Goal: Find specific page/section: Find specific page/section

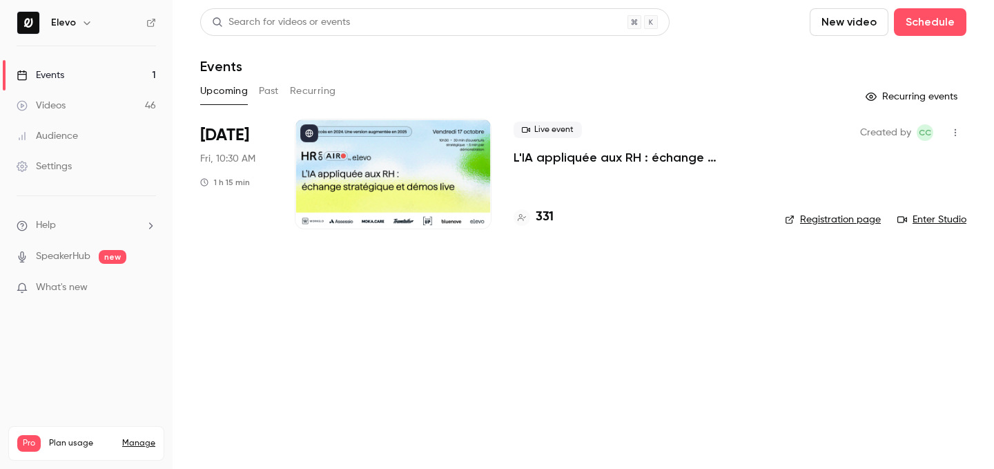
click at [545, 213] on h4 "331" at bounding box center [545, 217] width 18 height 19
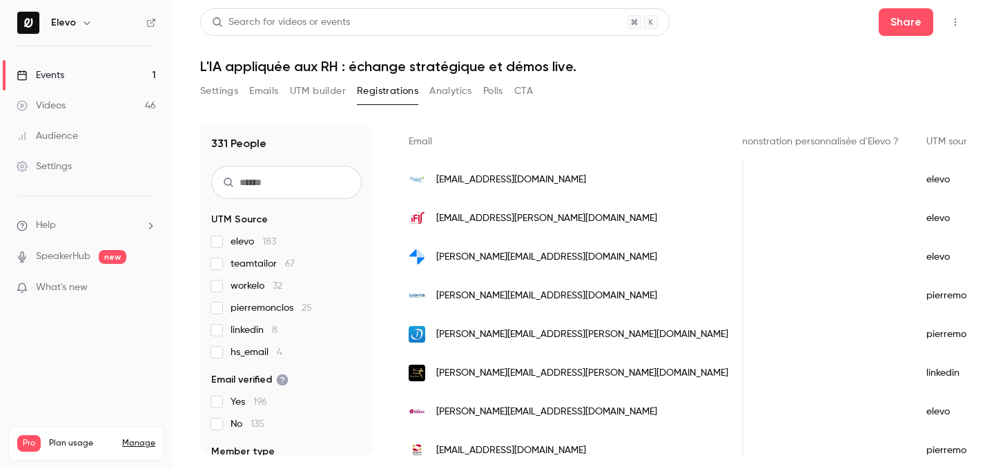
scroll to position [95, 0]
click at [129, 73] on link "Events 1" at bounding box center [86, 75] width 173 height 30
